Goal: Task Accomplishment & Management: Use online tool/utility

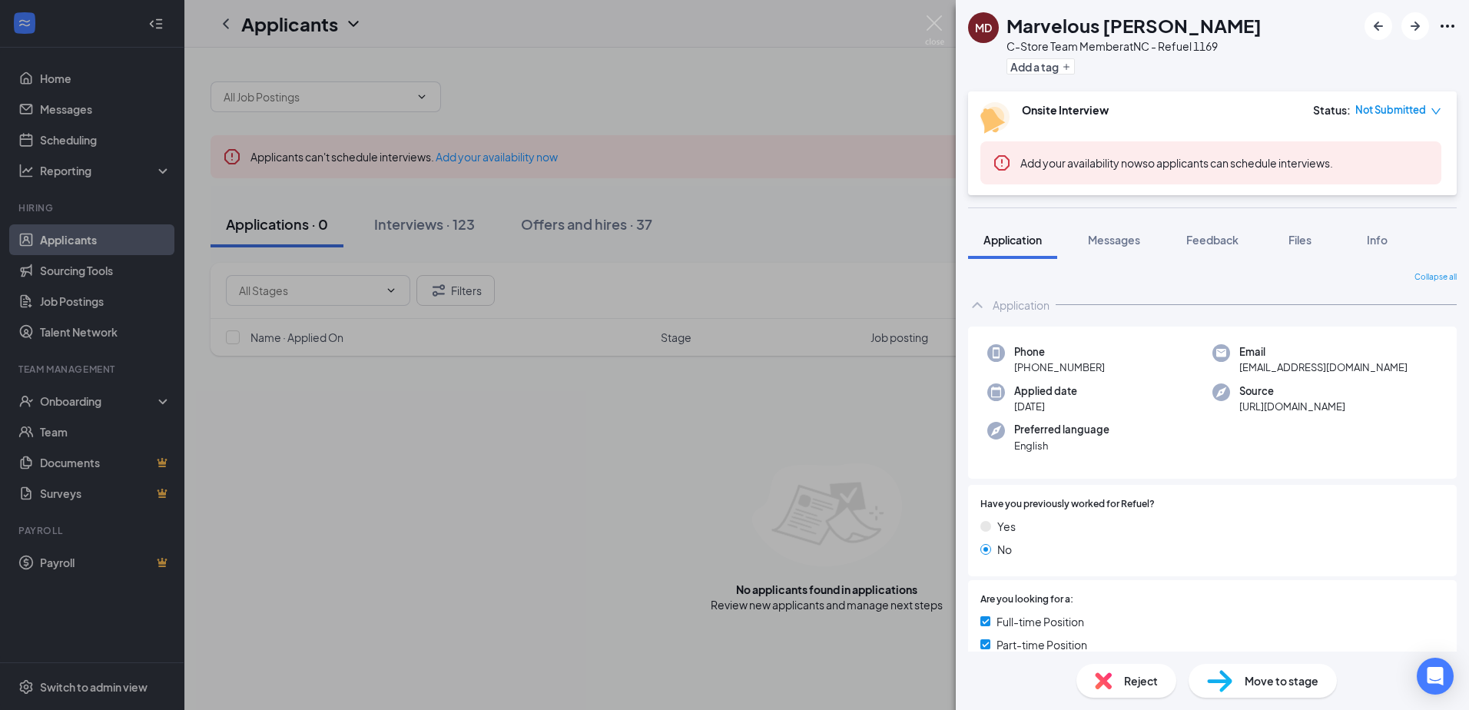
click at [900, 84] on div "MD Marvelous [PERSON_NAME] C-Store Team Member at [GEOGRAPHIC_DATA] - Refuel 11…" at bounding box center [734, 355] width 1469 height 710
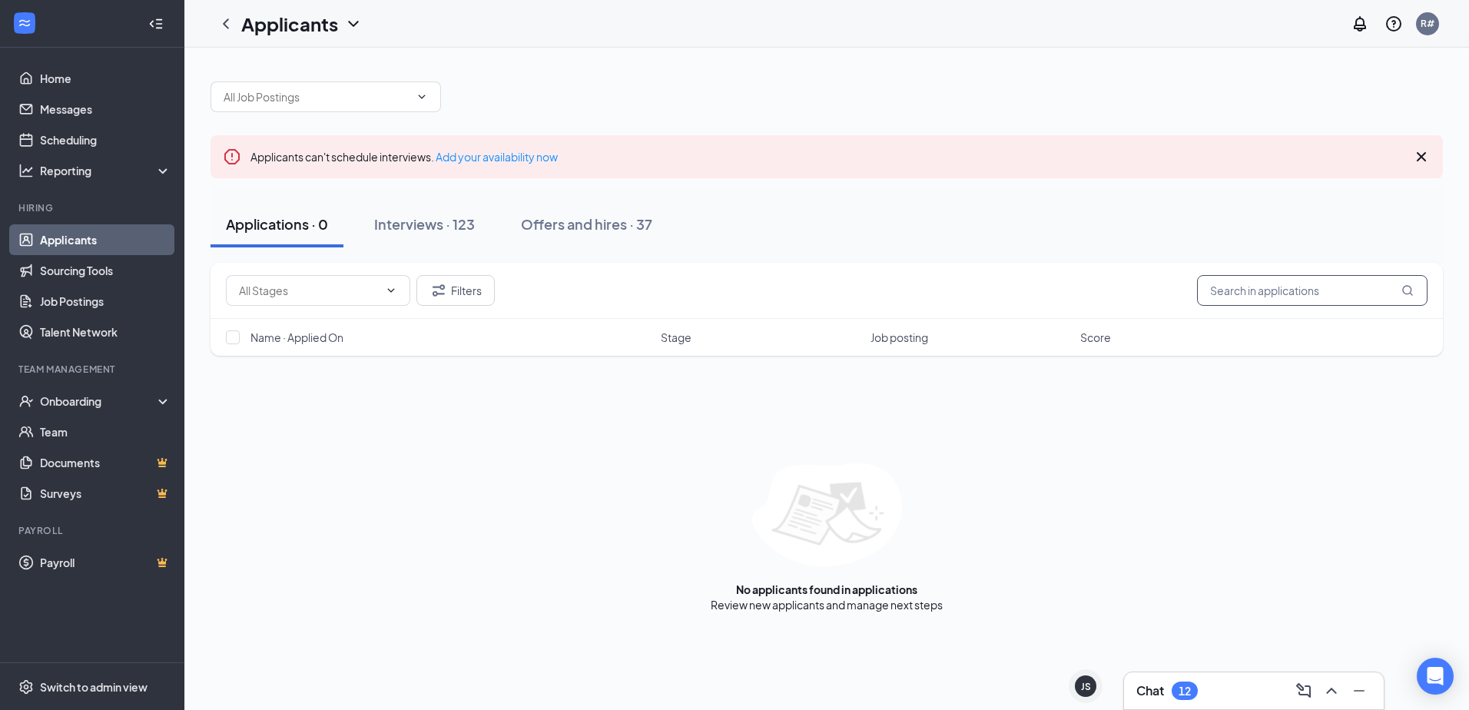
click at [1291, 293] on input "text" at bounding box center [1312, 290] width 230 height 31
type input "[PERSON_NAME]"
click at [1409, 291] on icon "MagnifyingGlass" at bounding box center [1407, 290] width 12 height 12
click at [1284, 299] on input "[PERSON_NAME]" at bounding box center [1312, 290] width 230 height 31
click at [1407, 290] on icon "MagnifyingGlass" at bounding box center [1407, 290] width 12 height 12
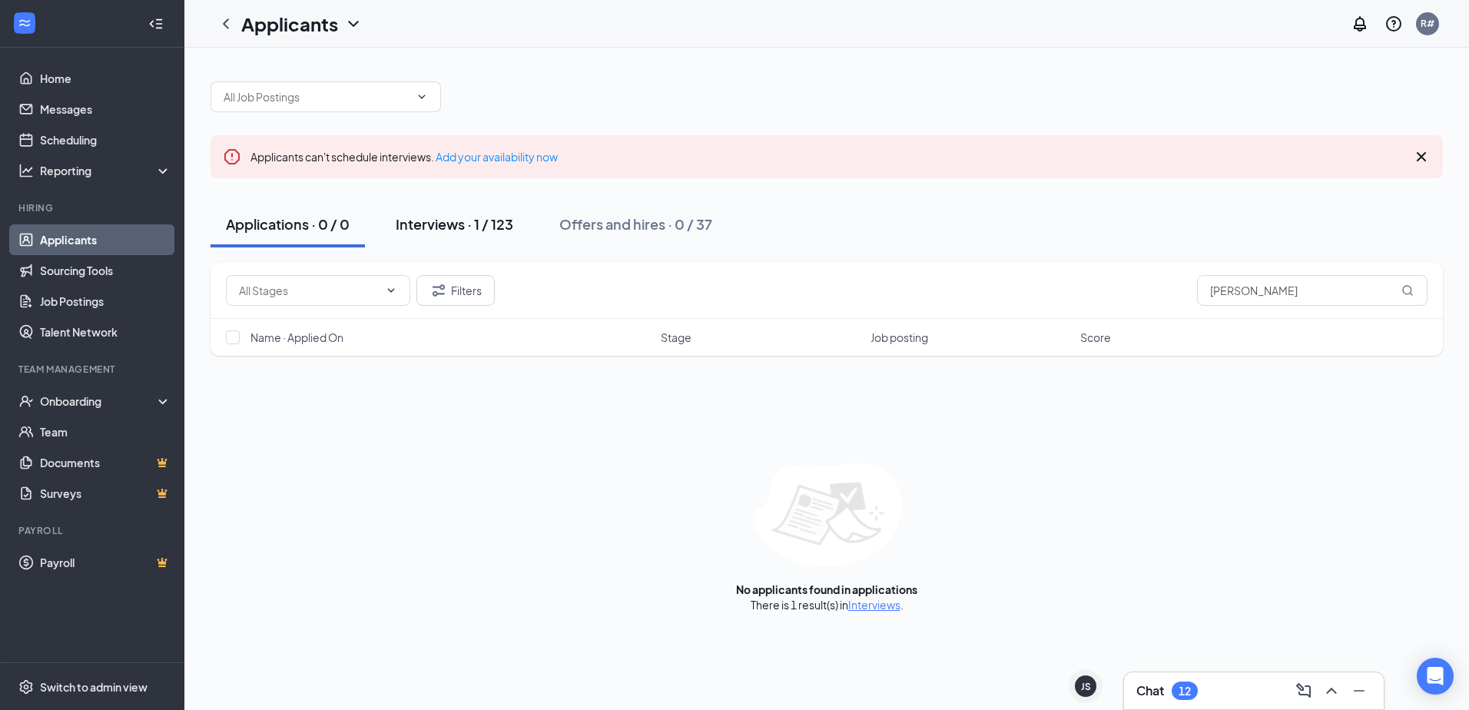
click at [460, 225] on div "Interviews · 1 / 123" at bounding box center [455, 223] width 118 height 19
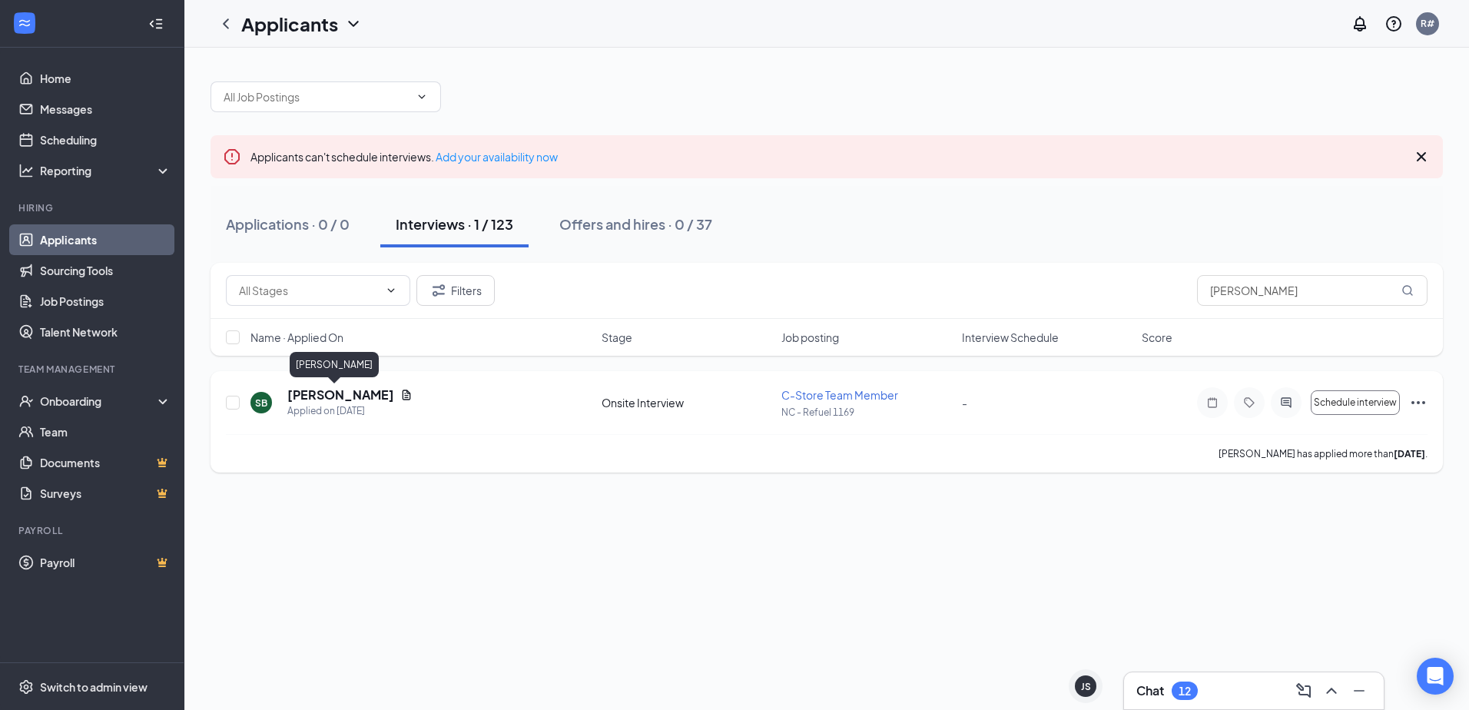
click at [336, 398] on h5 "[PERSON_NAME]" at bounding box center [340, 394] width 107 height 17
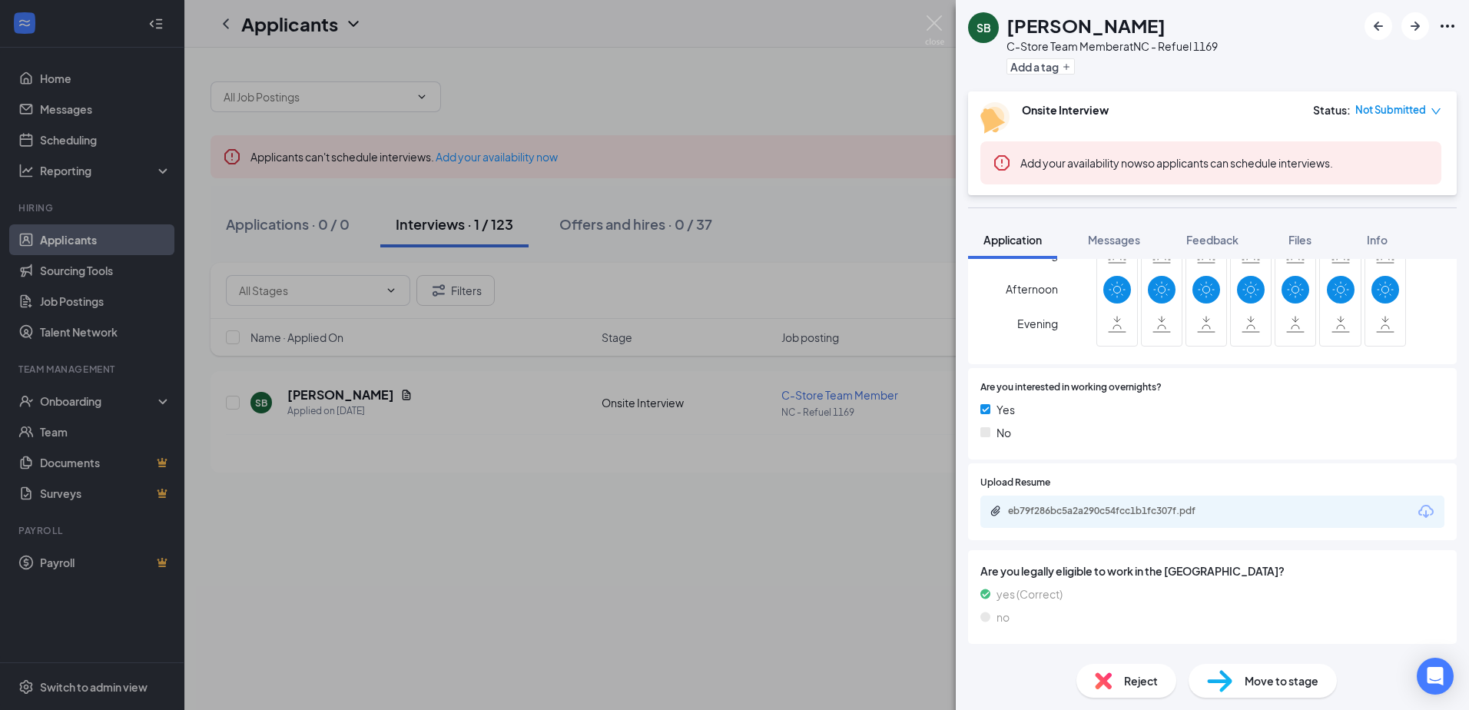
scroll to position [538, 0]
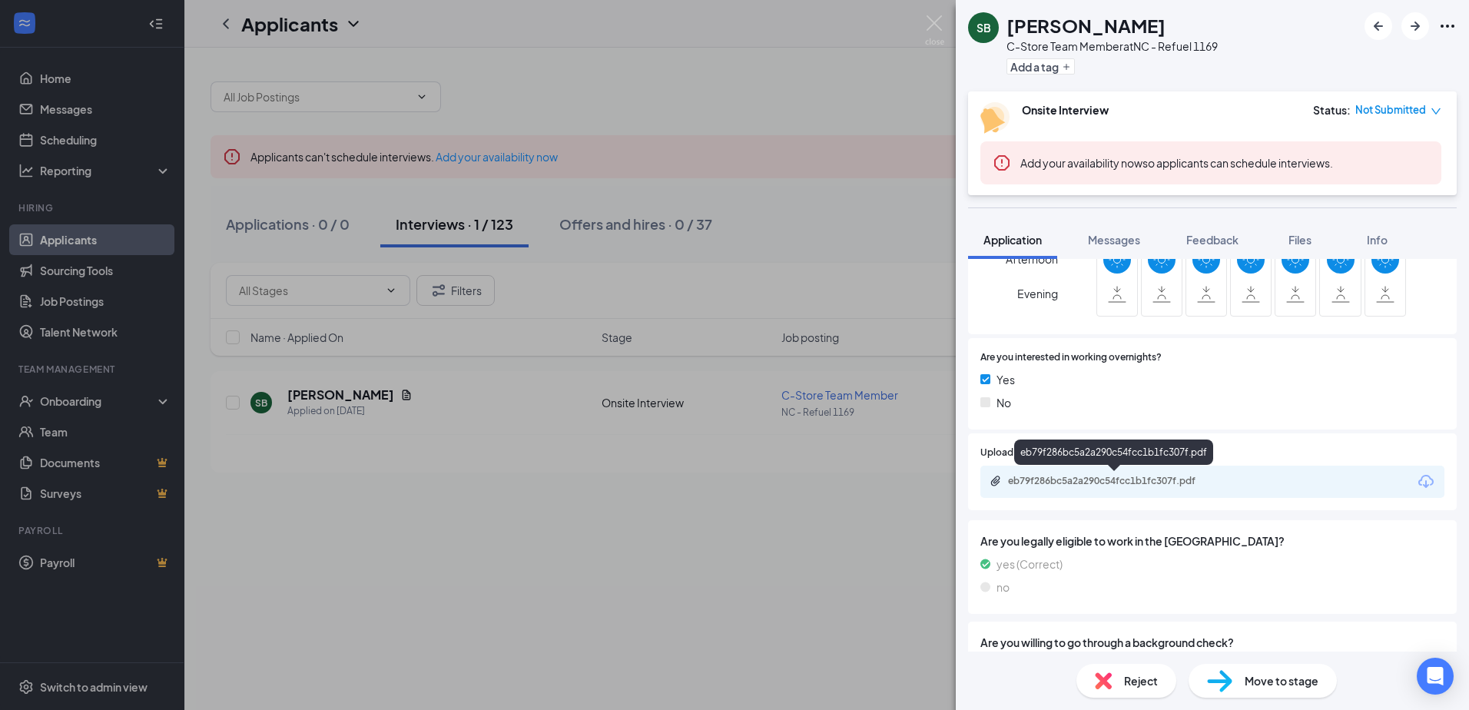
click at [1137, 478] on div "eb79f286bc5a2a290c54fcc1b1fc307f.pdf" at bounding box center [1115, 481] width 215 height 12
click at [757, 67] on div "SB [PERSON_NAME] C-Store Team Member at [GEOGRAPHIC_DATA] - Refuel 1169 Add a t…" at bounding box center [734, 355] width 1469 height 710
